Goal: Find specific page/section: Find specific page/section

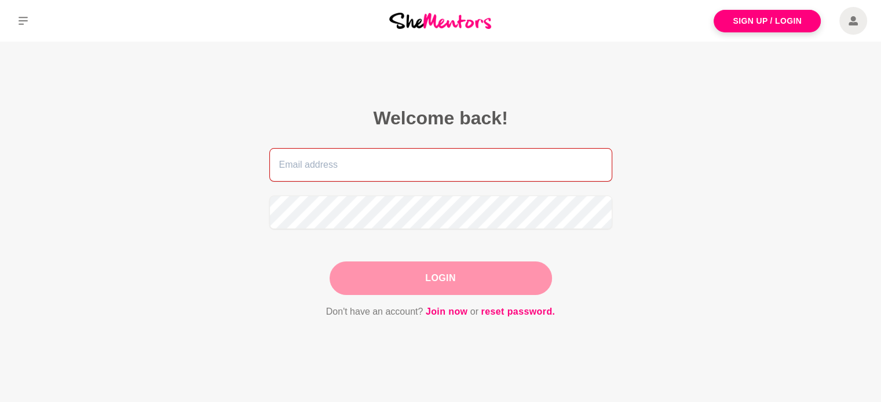
type input "[EMAIL_ADDRESS][DOMAIN_NAME]"
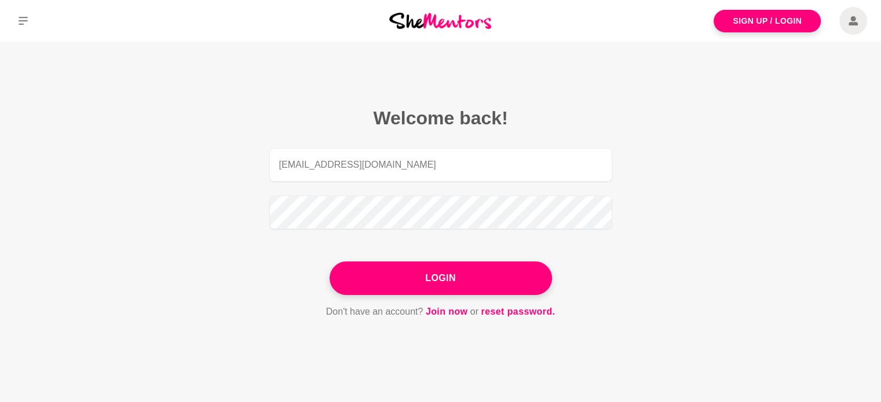
click at [482, 279] on div "Login" at bounding box center [440, 279] width 222 height 34
click at [482, 279] on button "Login" at bounding box center [440, 279] width 222 height 34
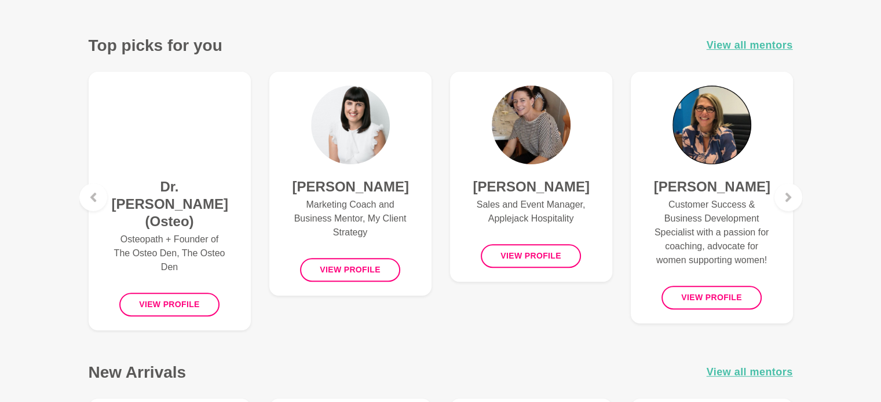
scroll to position [459, 0]
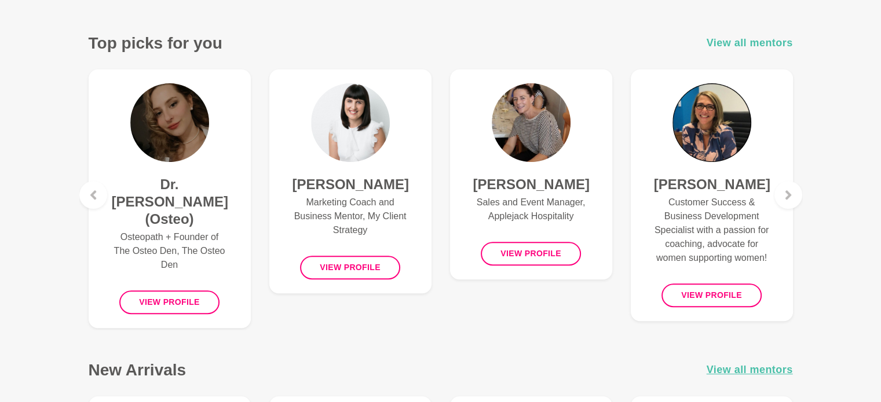
click at [741, 40] on span "View all mentors" at bounding box center [749, 43] width 86 height 17
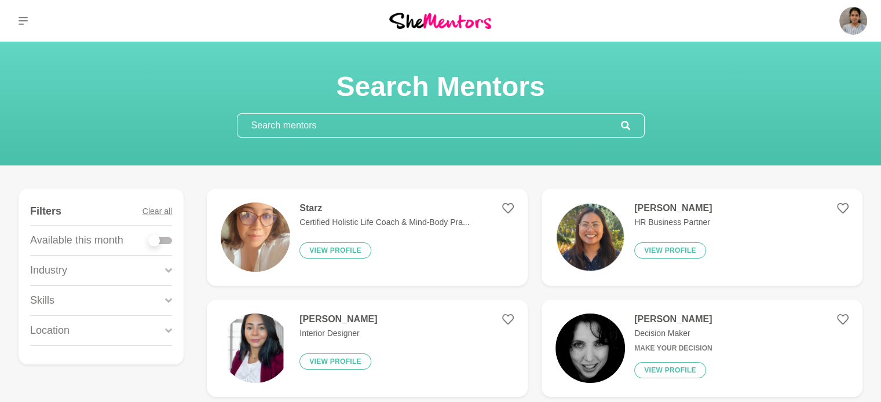
click at [339, 126] on input "text" at bounding box center [428, 125] width 383 height 23
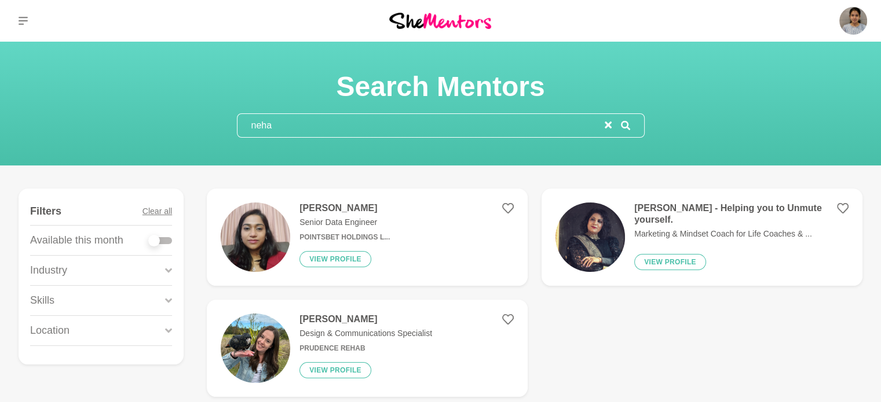
type input "neha"
click at [324, 208] on h4 "[PERSON_NAME]" at bounding box center [344, 209] width 90 height 12
